Goal: Check status: Check status

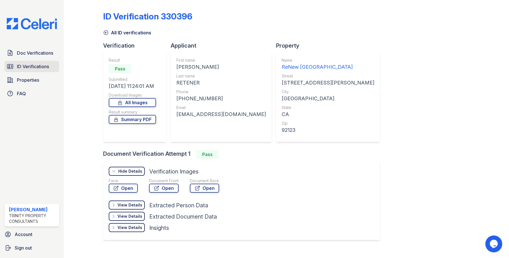
click at [33, 66] on span "ID Verifications" at bounding box center [33, 66] width 32 height 7
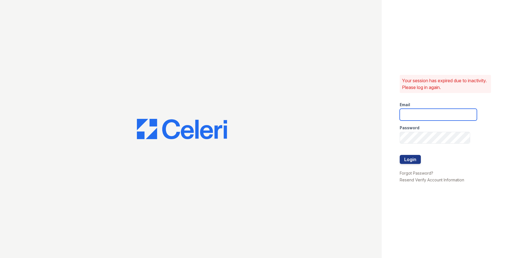
click at [410, 112] on input "email" at bounding box center [438, 115] width 77 height 12
type input "owilliams@trinity-pm.com"
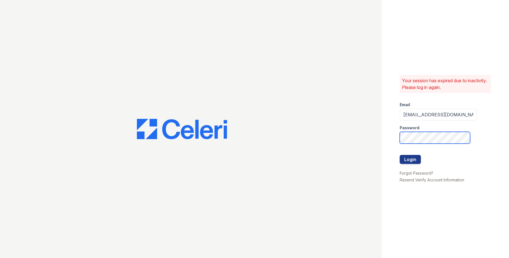
click at [400, 155] on button "Login" at bounding box center [410, 159] width 21 height 9
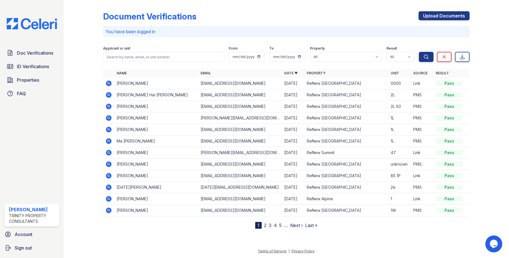
click at [110, 162] on icon at bounding box center [109, 164] width 6 height 6
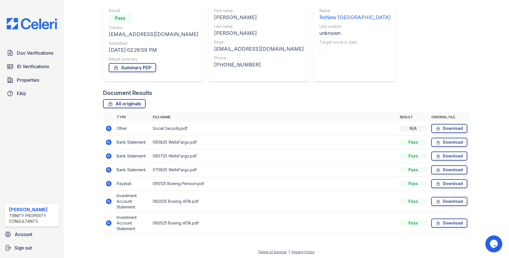
scroll to position [50, 0]
click at [109, 141] on icon at bounding box center [108, 141] width 7 height 7
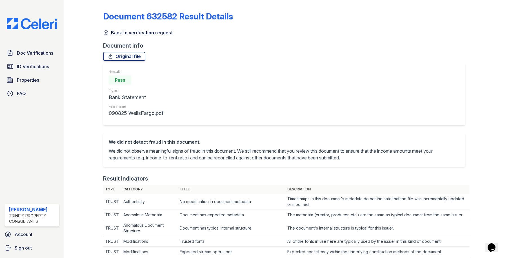
click at [105, 32] on icon at bounding box center [106, 33] width 6 height 6
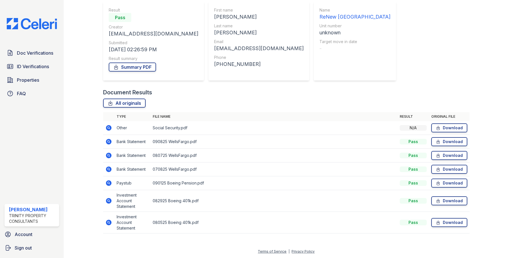
scroll to position [50, 0]
click at [108, 154] on icon at bounding box center [108, 154] width 1 height 1
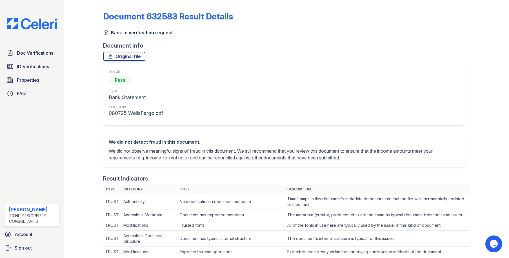
click at [106, 33] on icon at bounding box center [106, 33] width 6 height 6
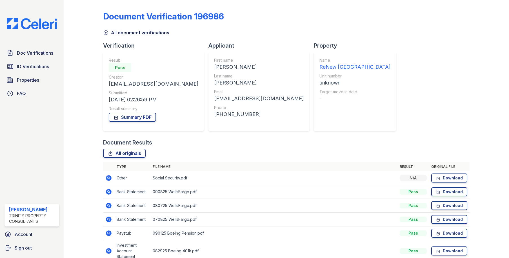
click at [109, 219] on icon at bounding box center [108, 219] width 7 height 7
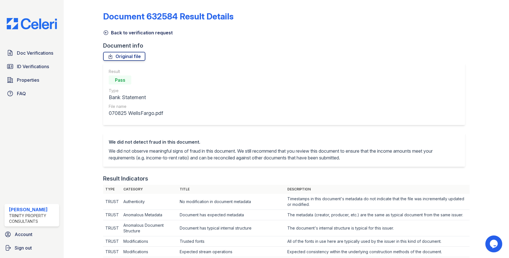
click at [256, 54] on div "Original file" at bounding box center [286, 56] width 366 height 9
